Goal: Information Seeking & Learning: Learn about a topic

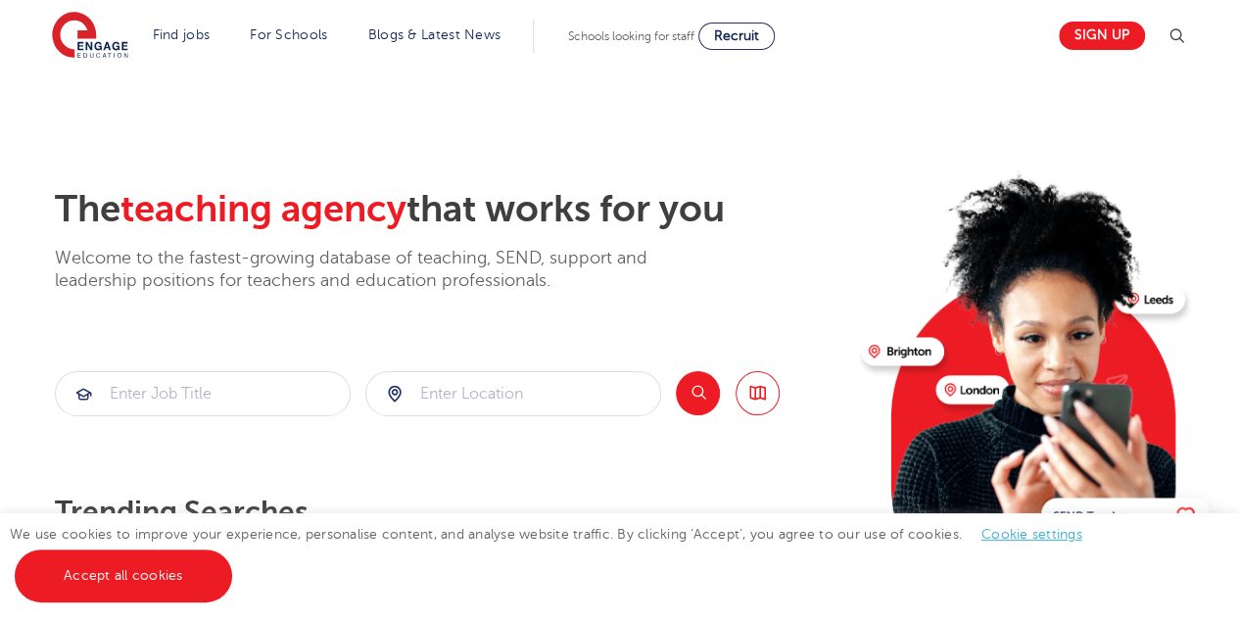
scroll to position [2, 0]
click at [489, 393] on input "search" at bounding box center [513, 392] width 294 height 43
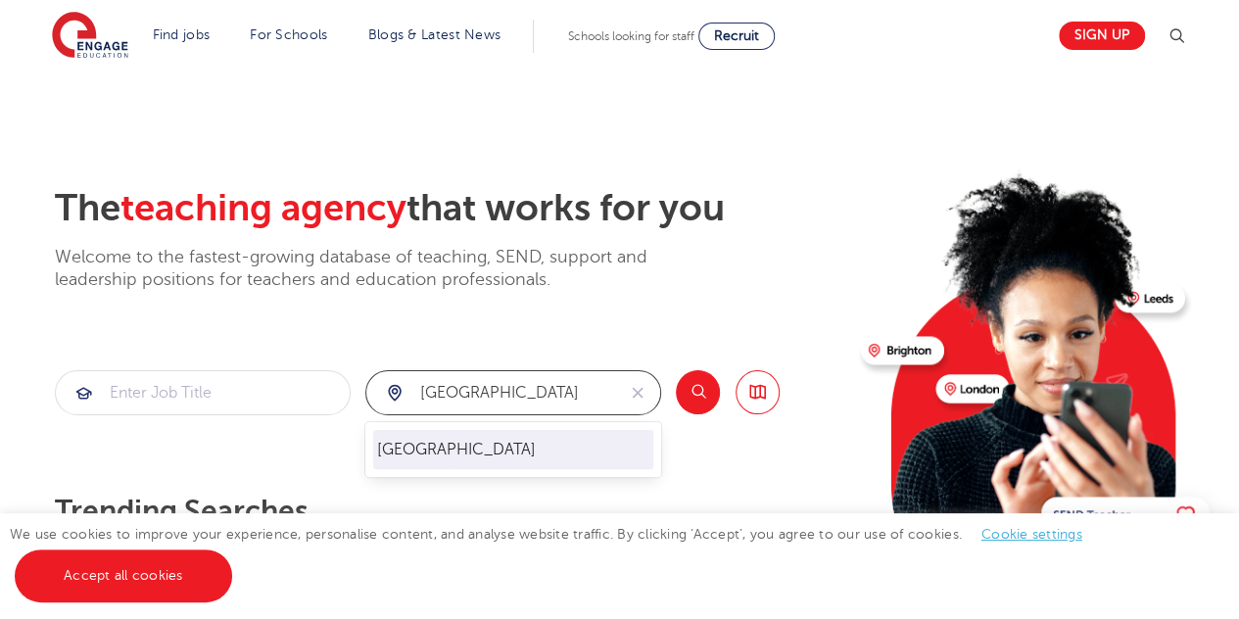
click at [474, 452] on li "[GEOGRAPHIC_DATA]" at bounding box center [513, 449] width 280 height 39
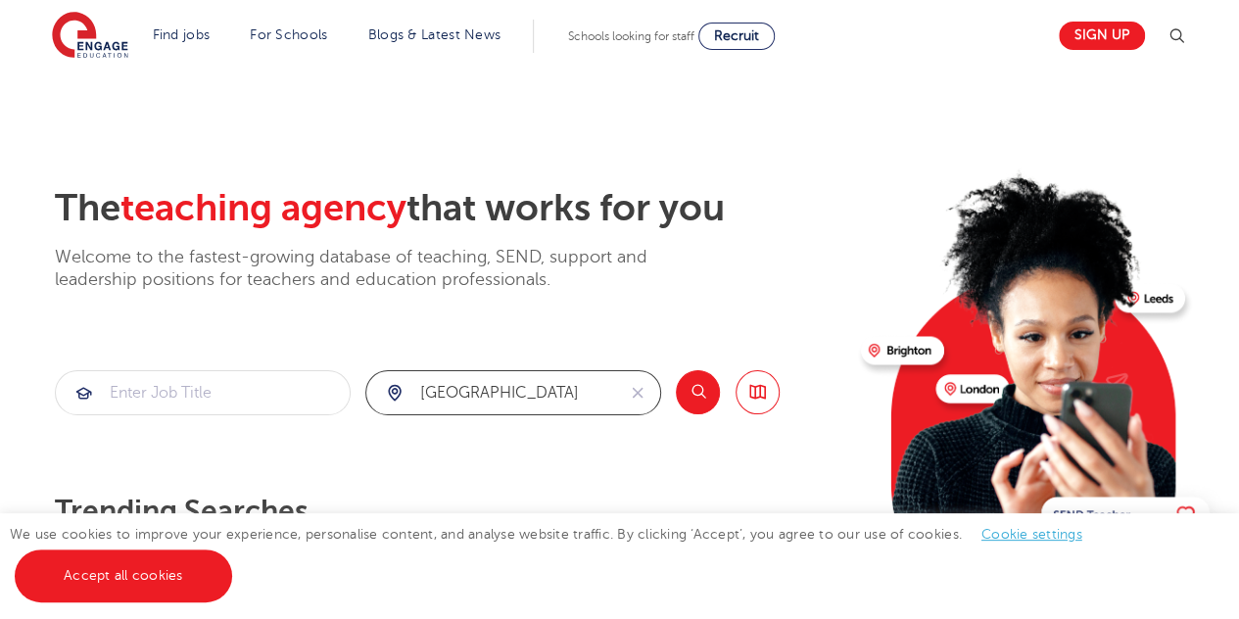
type input "[GEOGRAPHIC_DATA]"
click at [474, 452] on div "The teaching agency that works for you Welcome to the fastest-growing database …" at bounding box center [450, 423] width 791 height 475
click at [688, 397] on button "Search" at bounding box center [698, 392] width 44 height 44
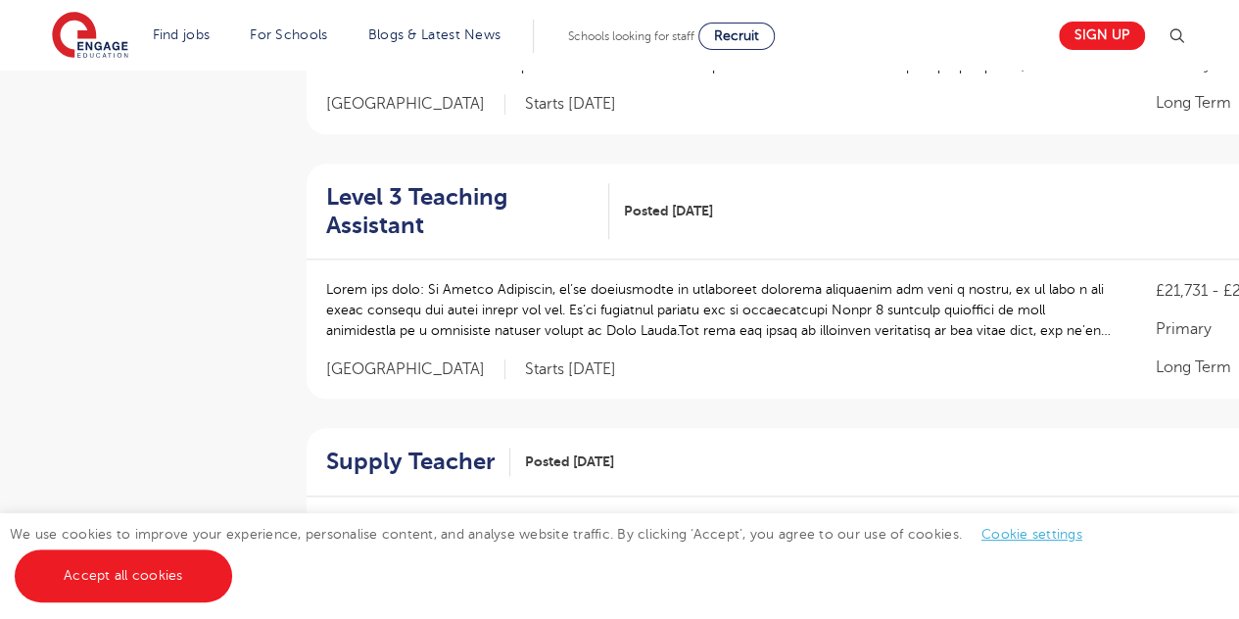
scroll to position [899, 0]
